Goal: Entertainment & Leisure: Consume media (video, audio)

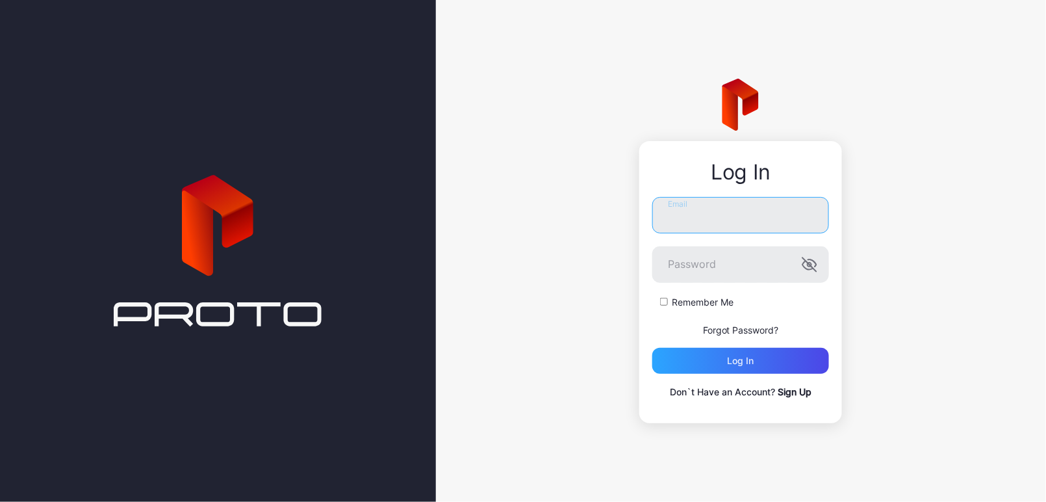
type input "**********"
click at [741, 361] on button "Log in" at bounding box center [740, 361] width 177 height 26
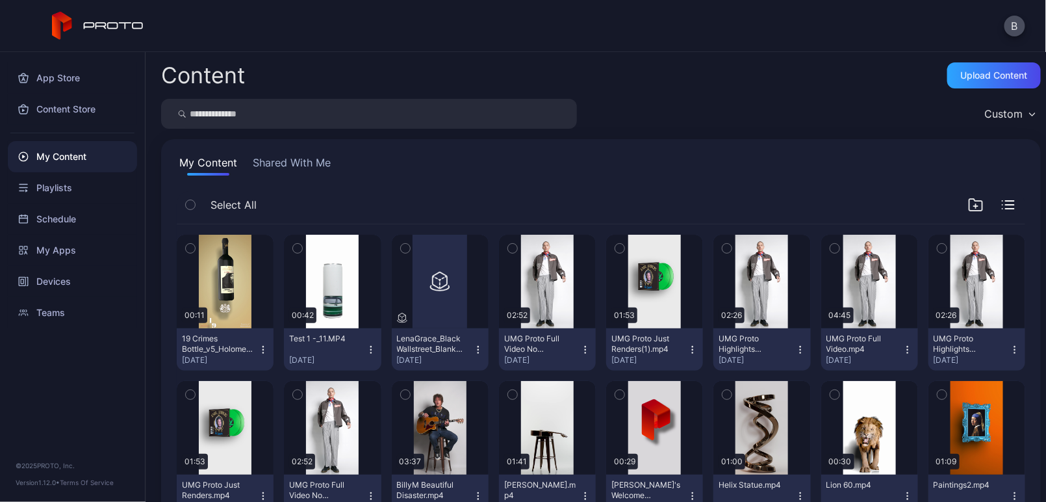
click at [281, 166] on button "Shared With Me" at bounding box center [291, 165] width 83 height 21
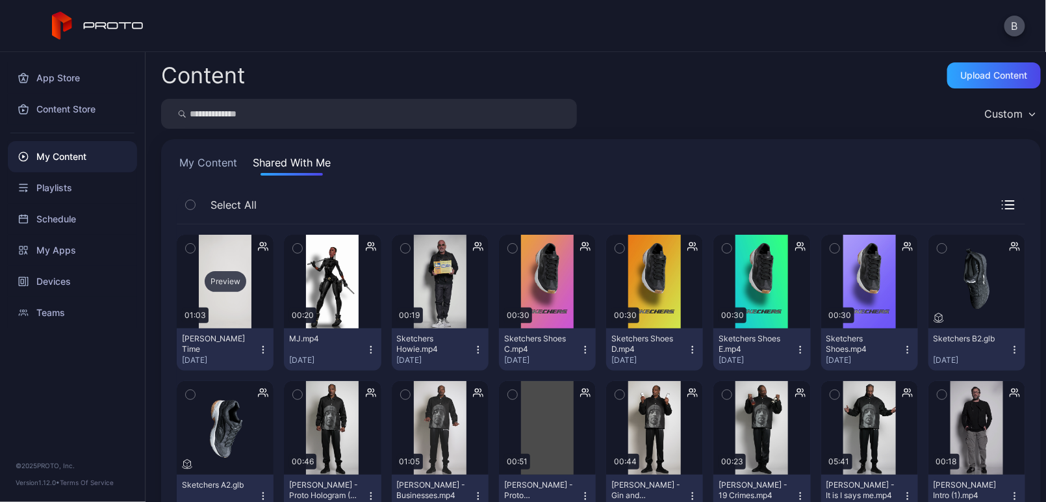
click at [227, 298] on div "Preview" at bounding box center [225, 282] width 97 height 94
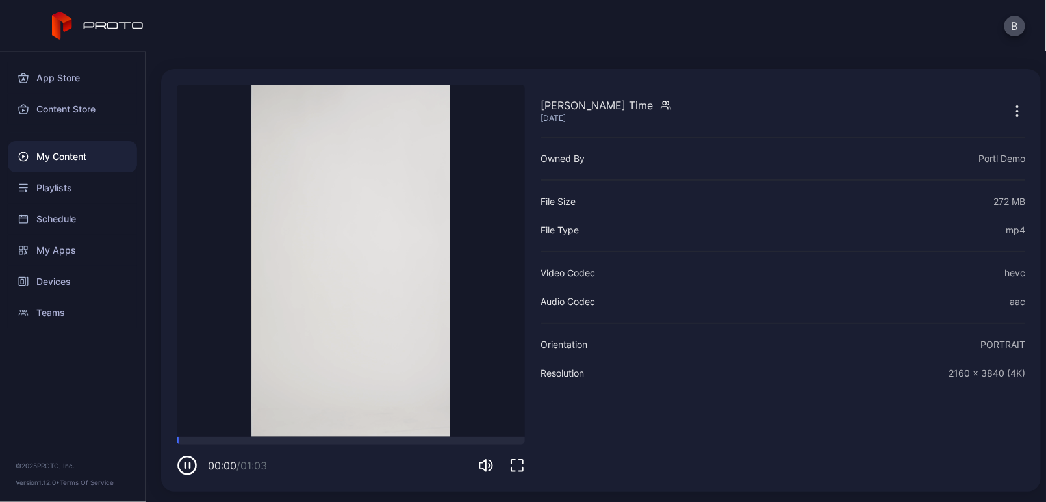
scroll to position [34, 0]
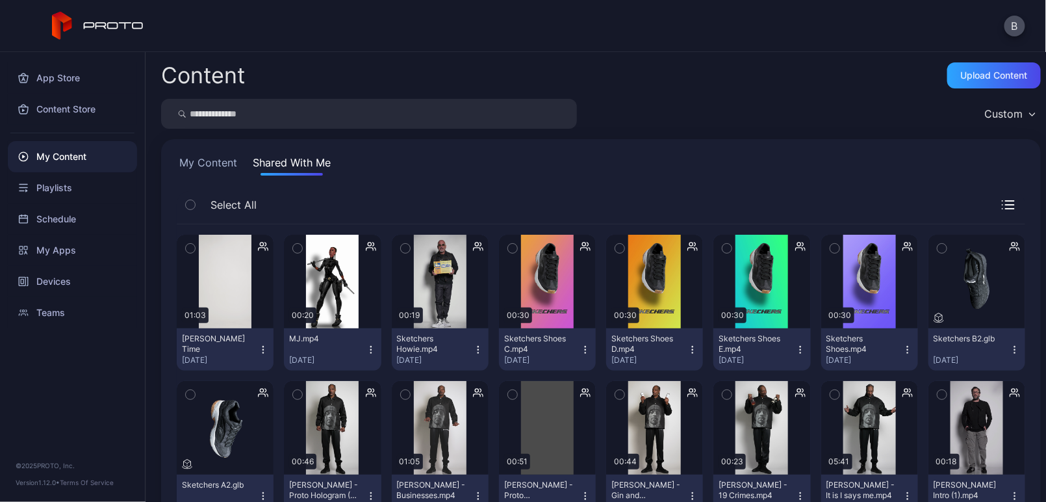
click at [228, 160] on button "My Content" at bounding box center [208, 165] width 63 height 21
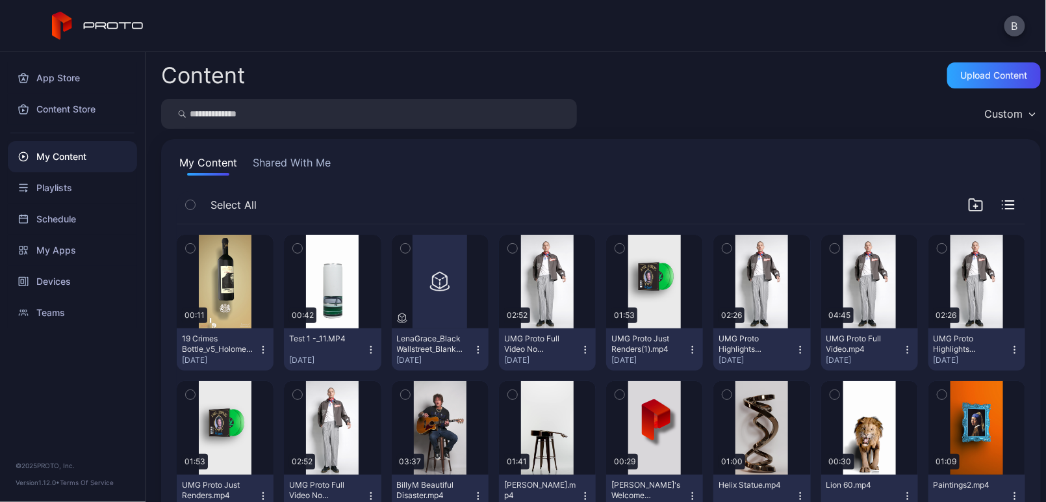
click at [292, 161] on button "Shared With Me" at bounding box center [291, 165] width 83 height 21
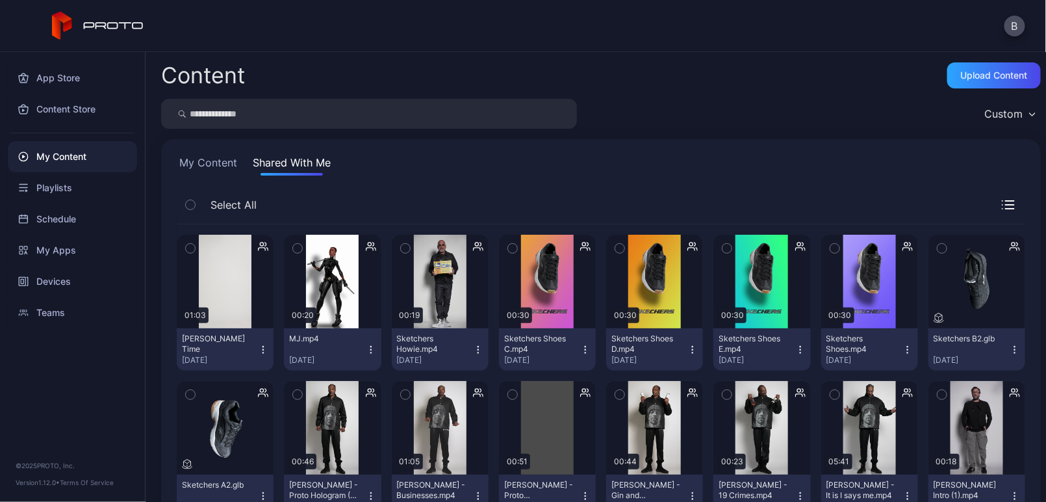
click at [211, 161] on button "My Content" at bounding box center [208, 165] width 63 height 21
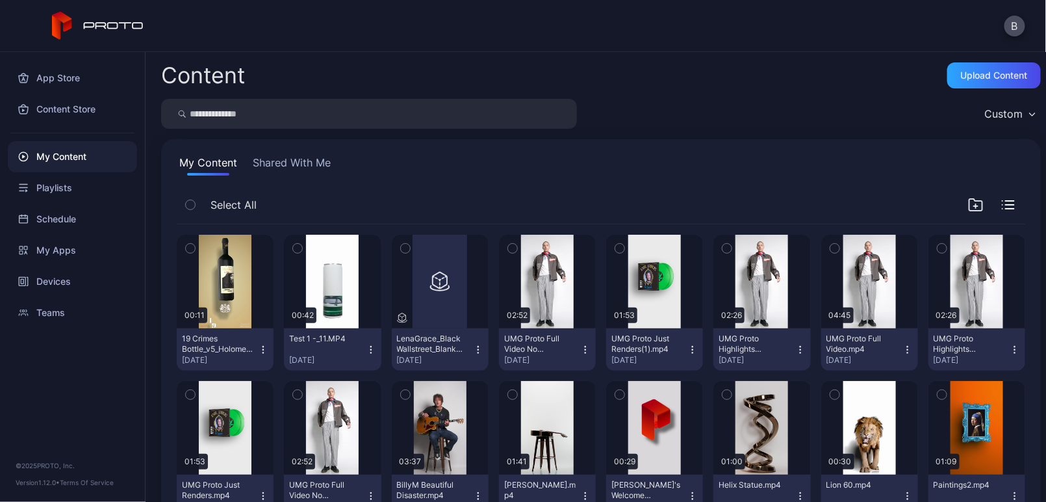
click at [287, 162] on button "Shared With Me" at bounding box center [291, 165] width 83 height 21
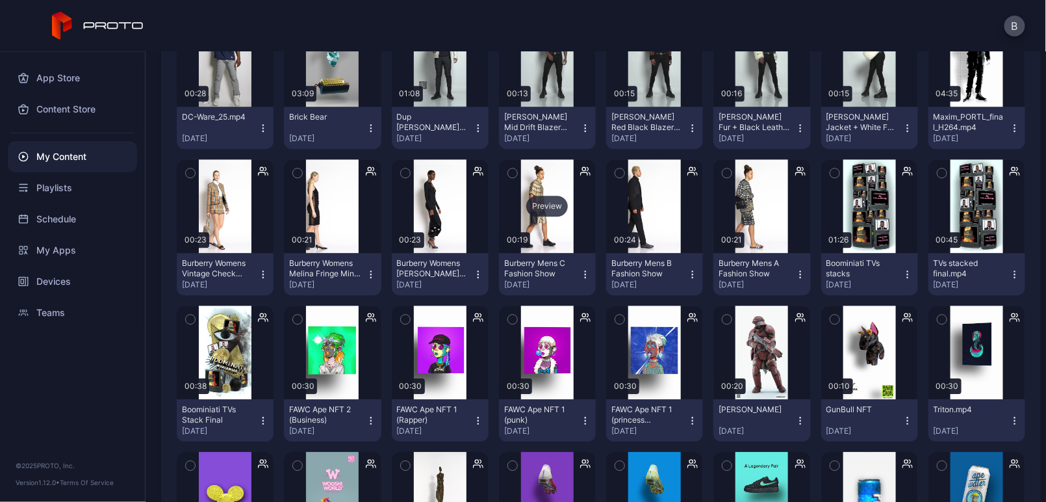
scroll to position [1246, 0]
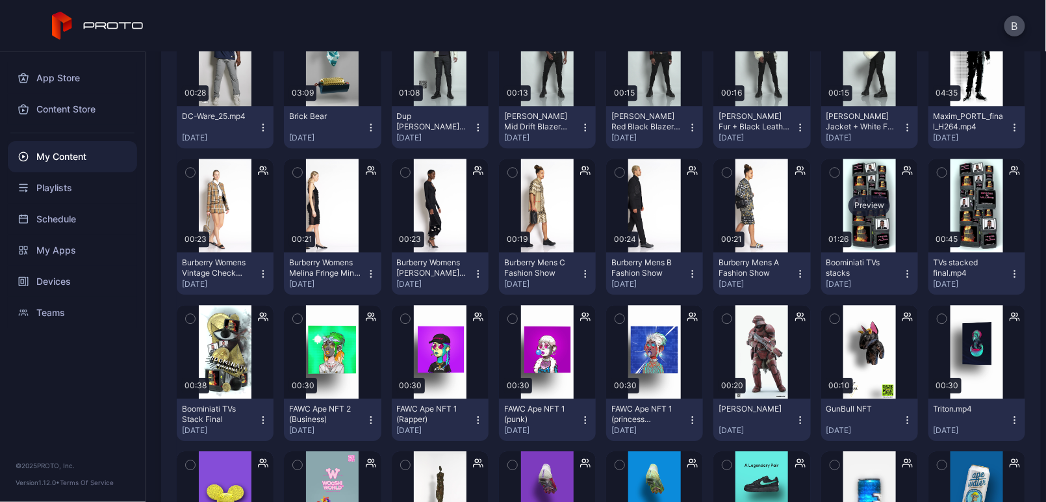
click at [860, 183] on div "Preview" at bounding box center [869, 206] width 97 height 94
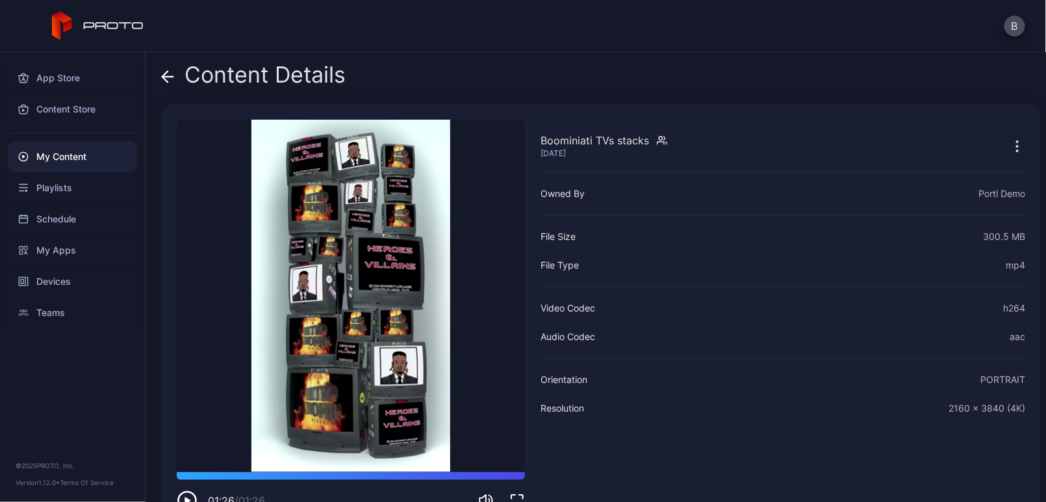
click at [167, 71] on icon at bounding box center [164, 76] width 5 height 11
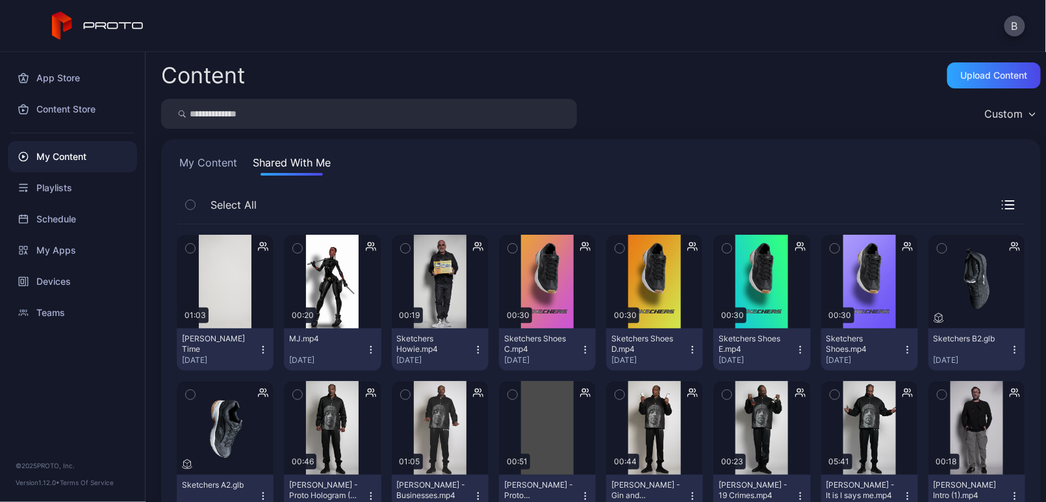
scroll to position [1245, 0]
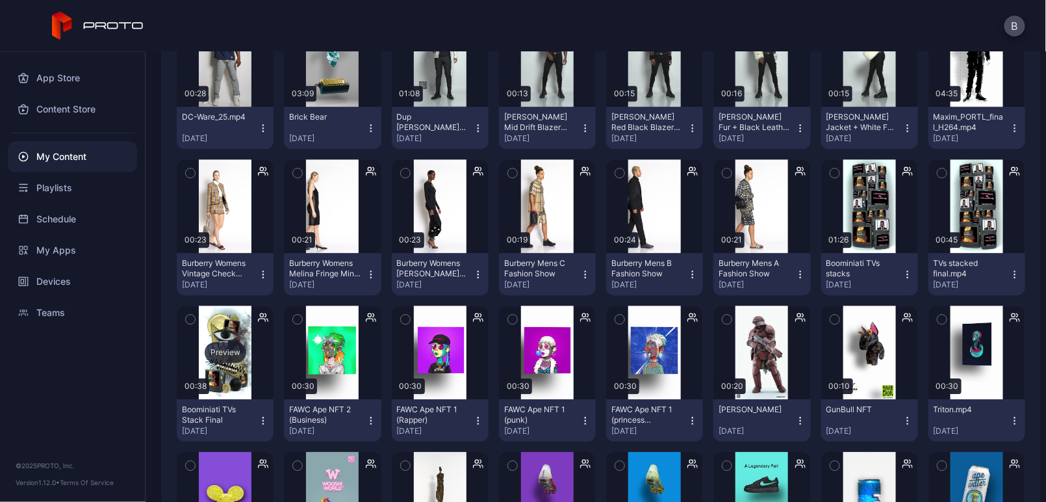
click at [225, 352] on div "Preview" at bounding box center [226, 352] width 42 height 21
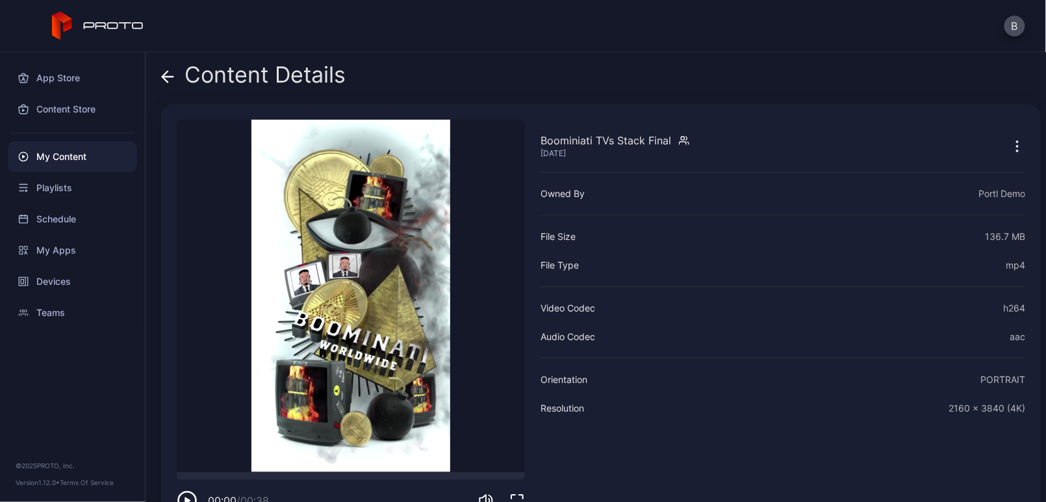
drag, startPoint x: 217, startPoint y: 474, endPoint x: 155, endPoint y: 467, distance: 62.1
click at [155, 467] on div "Content Details Boominiati TVs Stack Final [DATE] Sorry, your browser doesn‘t s…" at bounding box center [596, 277] width 901 height 450
click at [164, 75] on icon at bounding box center [167, 76] width 13 height 13
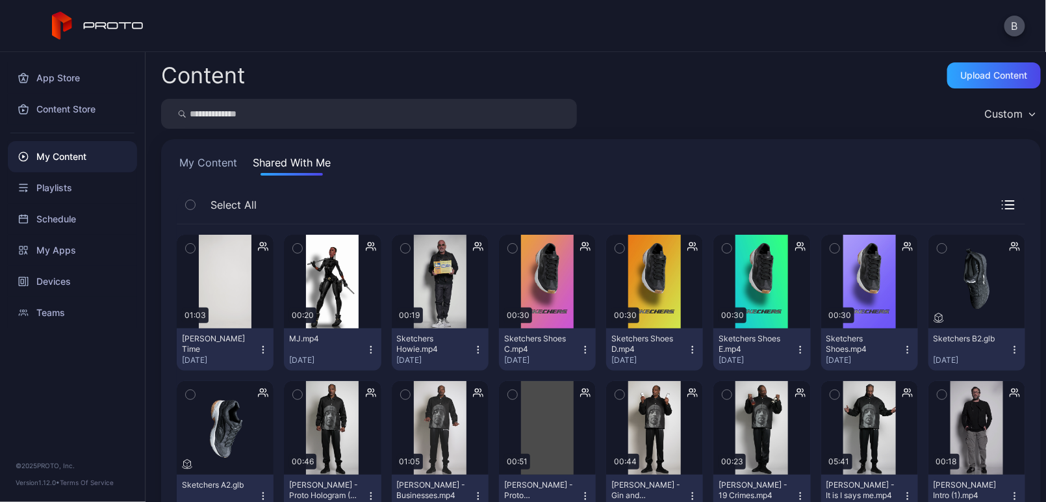
scroll to position [1244, 0]
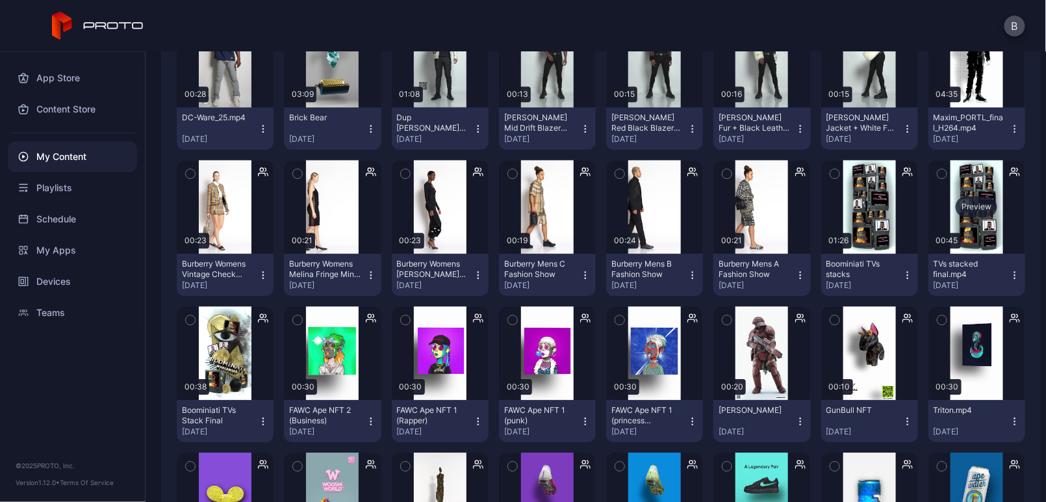
click at [960, 205] on div "Preview" at bounding box center [977, 206] width 42 height 21
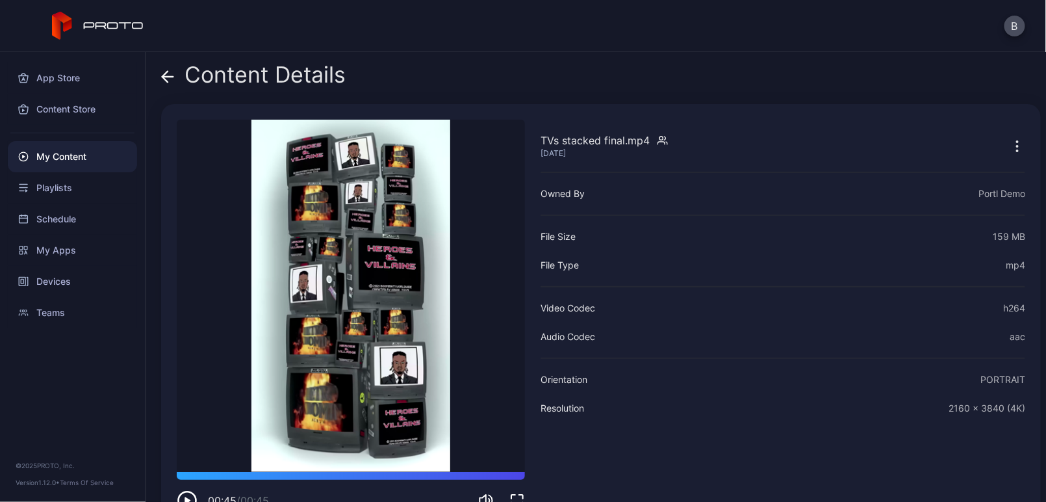
drag, startPoint x: 179, startPoint y: 477, endPoint x: 539, endPoint y: 481, distance: 360.0
click at [539, 481] on div "TVs stacked final.mp4 [DATE] Sorry, your browser doesn‘t support embedded video…" at bounding box center [601, 315] width 880 height 422
click at [165, 75] on icon at bounding box center [167, 76] width 13 height 13
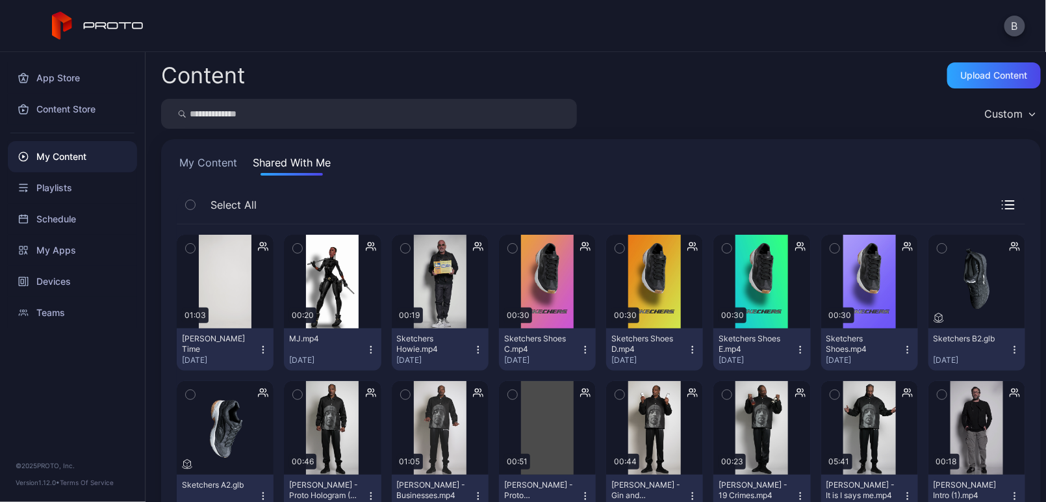
scroll to position [1244, 0]
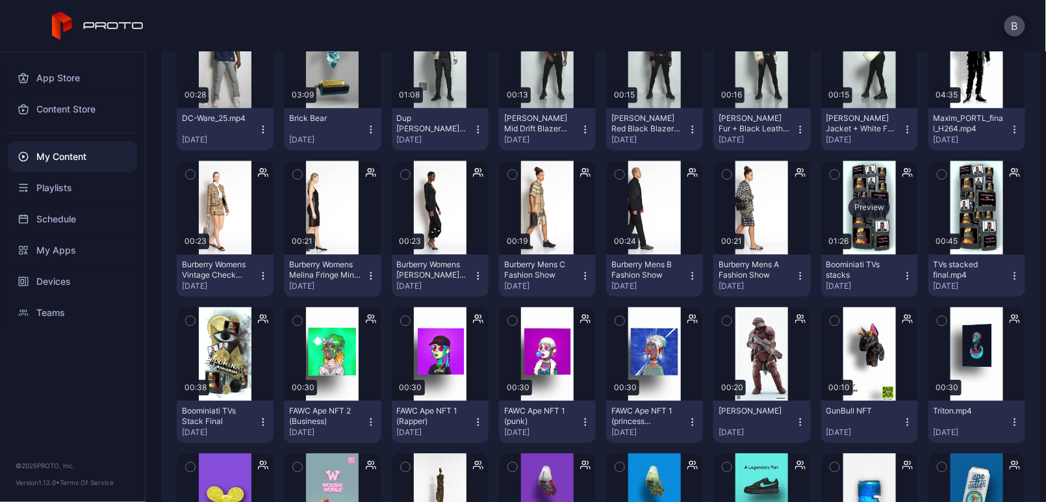
click at [867, 201] on div "Preview" at bounding box center [870, 207] width 42 height 21
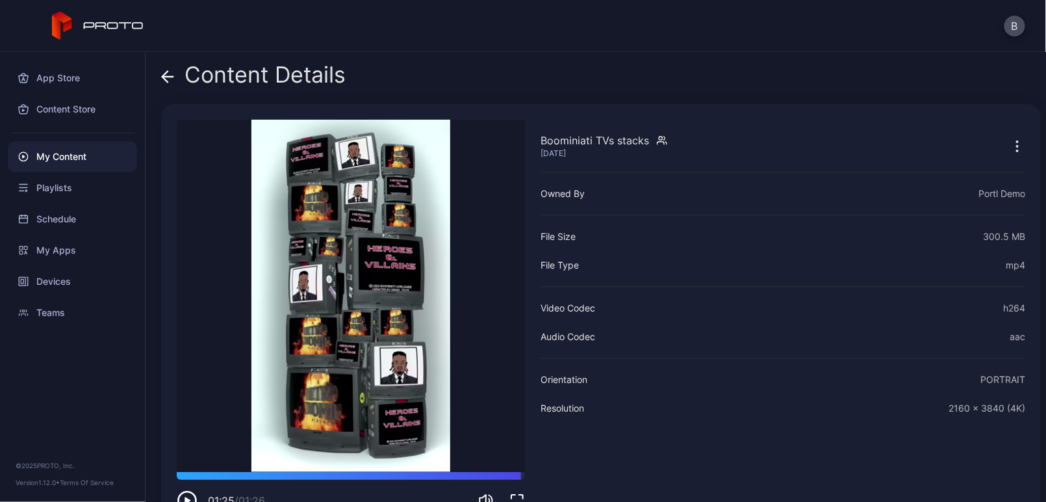
drag, startPoint x: 179, startPoint y: 473, endPoint x: 522, endPoint y: 465, distance: 343.8
click at [522, 465] on div "Boominiati TVs stacks [DATE] Sorry, your browser doesn‘t support embedded video…" at bounding box center [351, 315] width 348 height 391
click at [166, 80] on icon at bounding box center [164, 76] width 5 height 11
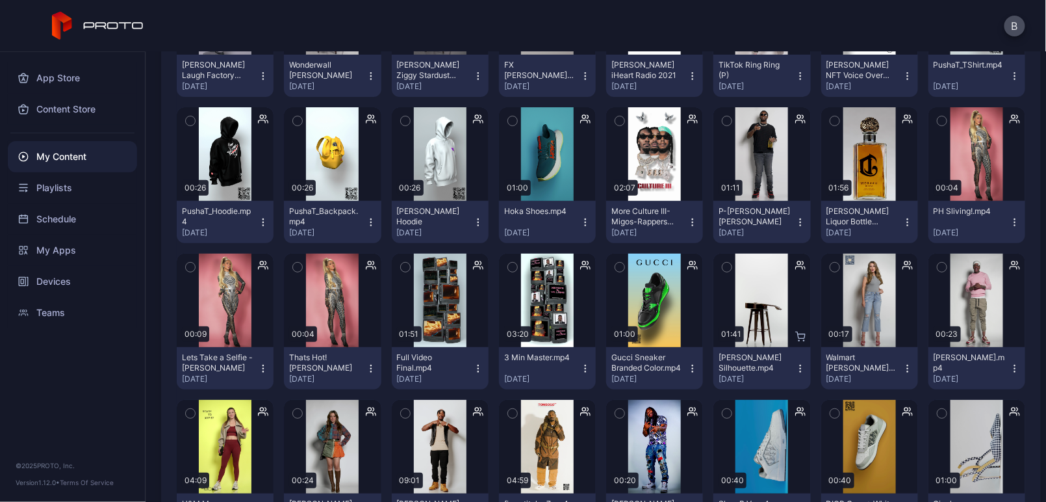
scroll to position [1888, 0]
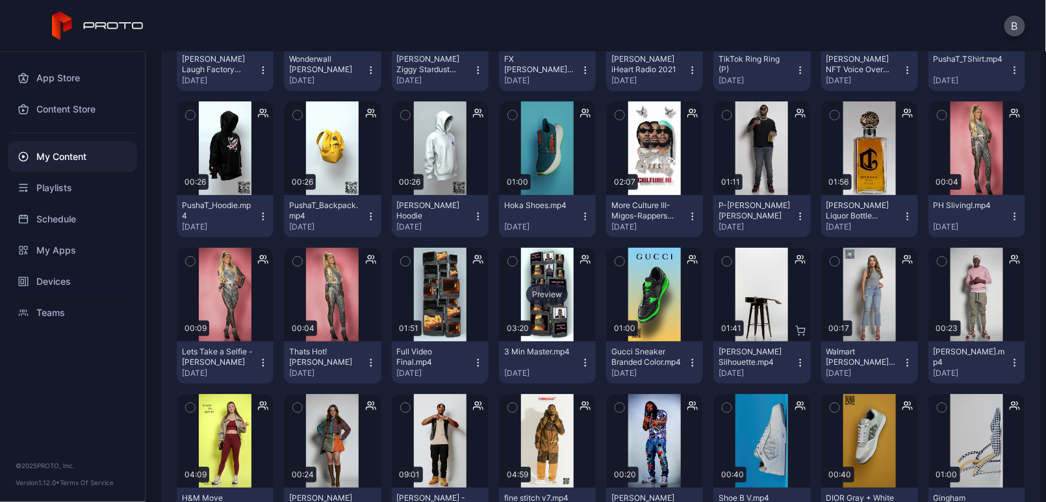
click at [540, 305] on div "Preview" at bounding box center [547, 295] width 97 height 94
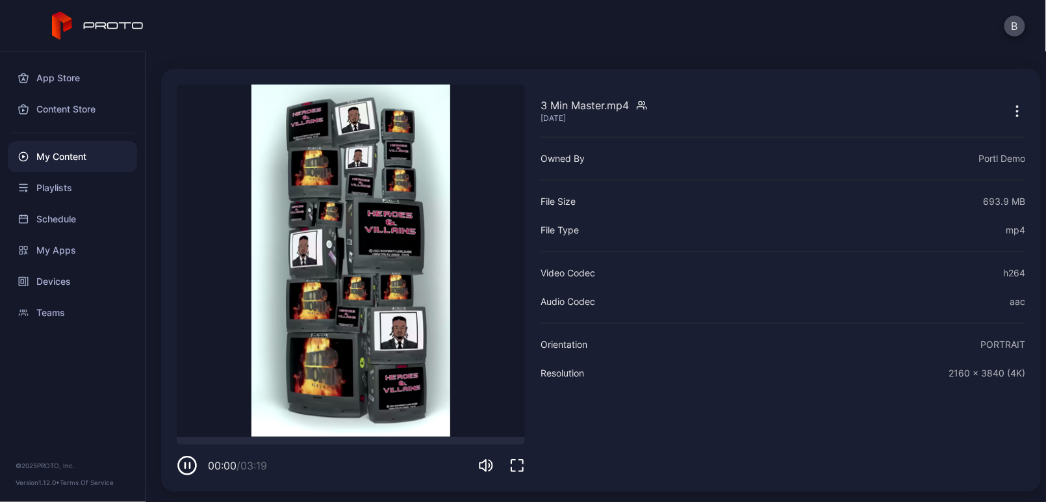
scroll to position [34, 0]
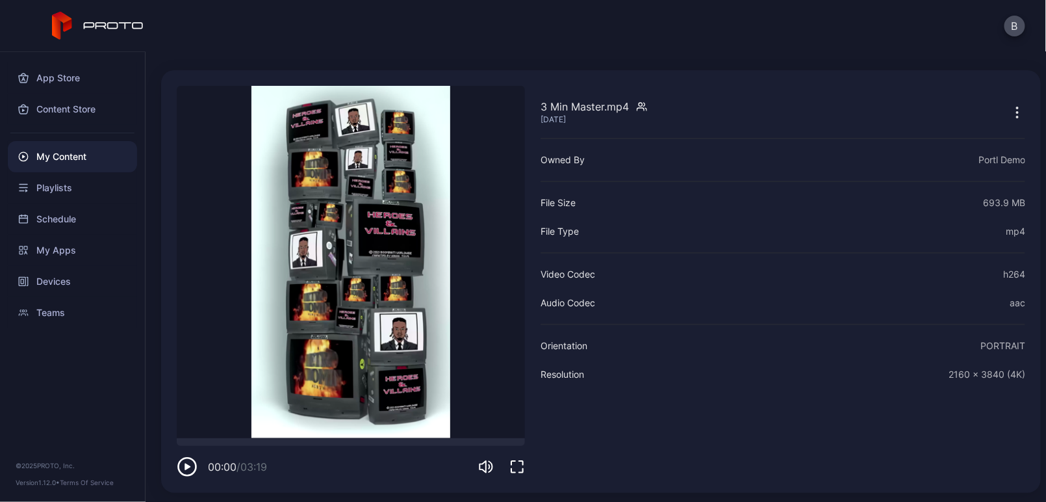
drag, startPoint x: 178, startPoint y: 442, endPoint x: 170, endPoint y: 424, distance: 20.4
click at [170, 424] on div "3 Min Master.mp4 [DATE] Sorry, your browser doesn‘t support embedded videos 00:…" at bounding box center [601, 281] width 880 height 422
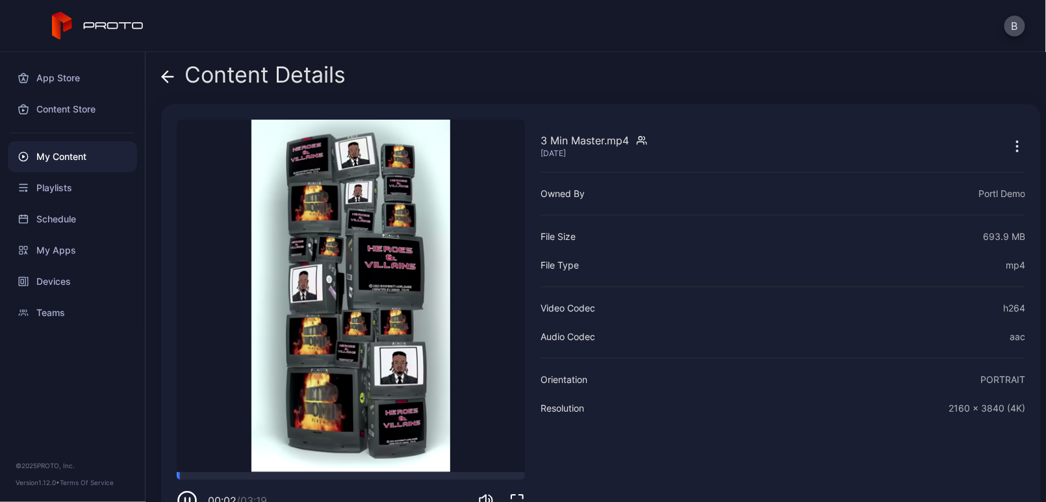
scroll to position [0, 0]
